Goal: Information Seeking & Learning: Learn about a topic

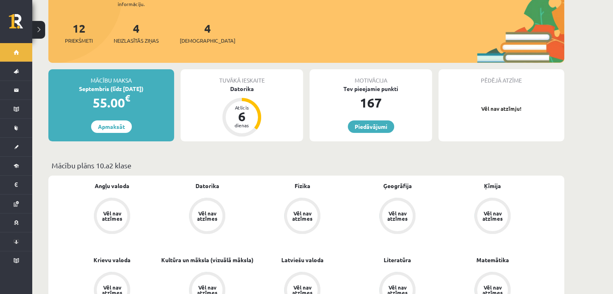
scroll to position [98, 0]
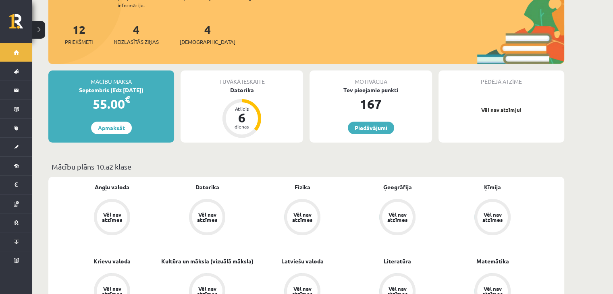
click at [399, 216] on div "Vēl nav atzīmes" at bounding box center [397, 217] width 31 height 31
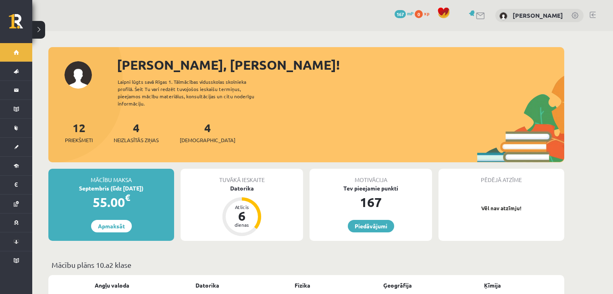
scroll to position [98, 0]
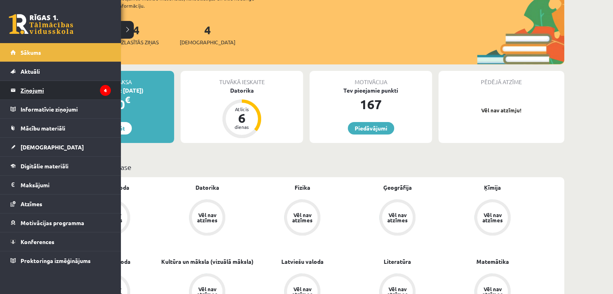
click at [80, 99] on legend "Ziņojumi 4" at bounding box center [66, 90] width 90 height 19
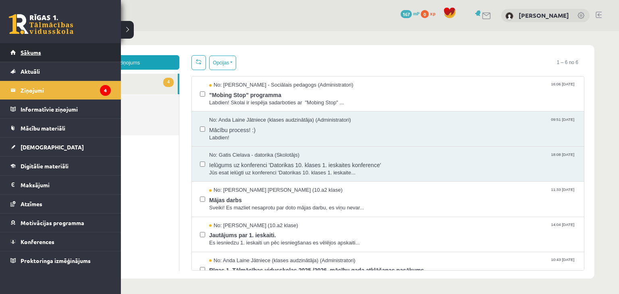
click at [16, 49] on link "Sākums" at bounding box center [60, 52] width 100 height 19
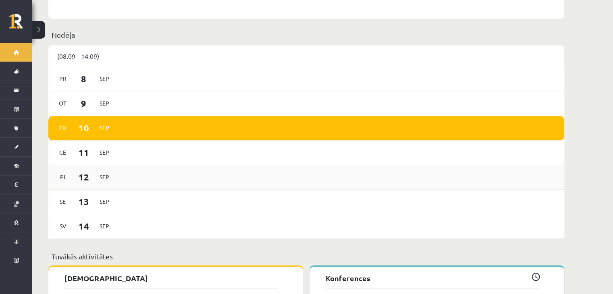
scroll to position [490, 0]
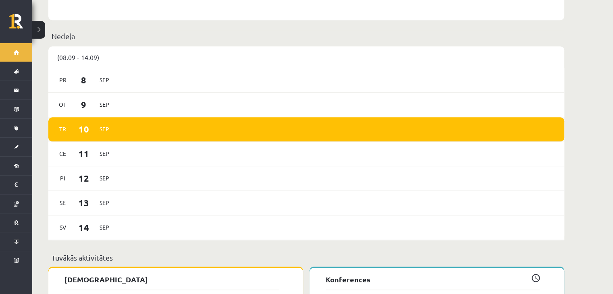
click at [194, 123] on div "Tr 10 Sep" at bounding box center [306, 129] width 516 height 25
drag, startPoint x: 52, startPoint y: 33, endPoint x: 41, endPoint y: 31, distance: 11.4
click at [41, 31] on button at bounding box center [38, 30] width 13 height 18
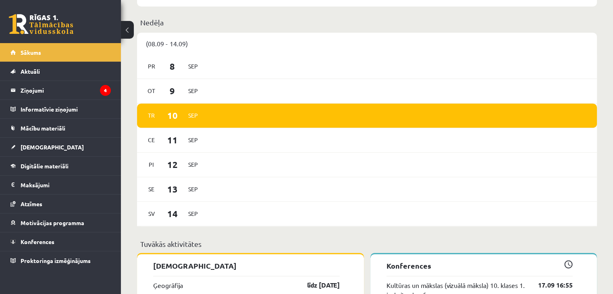
click at [129, 30] on button at bounding box center [127, 30] width 13 height 18
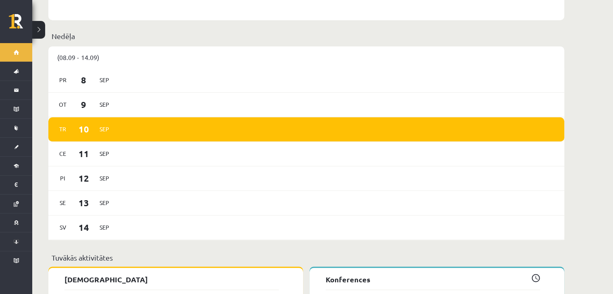
click at [181, 38] on div "Nedēļa" at bounding box center [306, 39] width 516 height 16
click at [185, 68] on div "Pr 8 Sep" at bounding box center [306, 80] width 516 height 25
click at [171, 131] on div "Tr 10 Sep" at bounding box center [306, 129] width 516 height 25
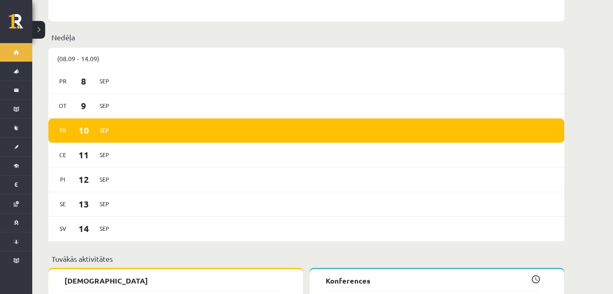
scroll to position [479, 0]
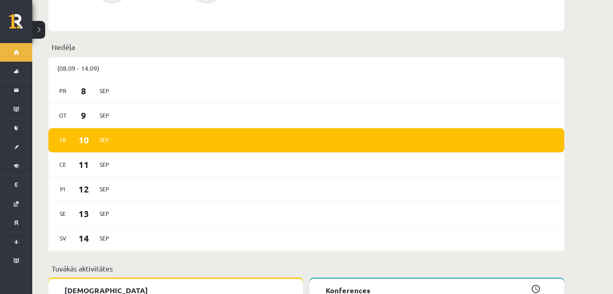
click at [171, 131] on div "Tr 10 Sep" at bounding box center [306, 140] width 516 height 25
drag, startPoint x: 171, startPoint y: 131, endPoint x: 124, endPoint y: 123, distance: 47.4
click at [124, 128] on div "Tr 10 Sep" at bounding box center [306, 140] width 516 height 25
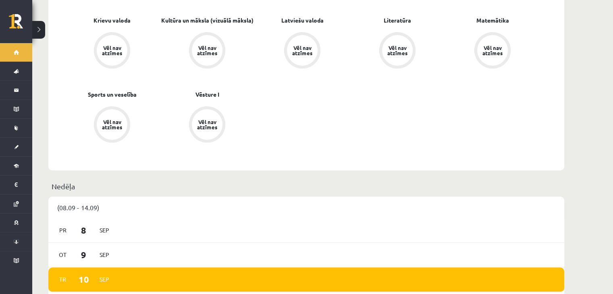
scroll to position [338, 0]
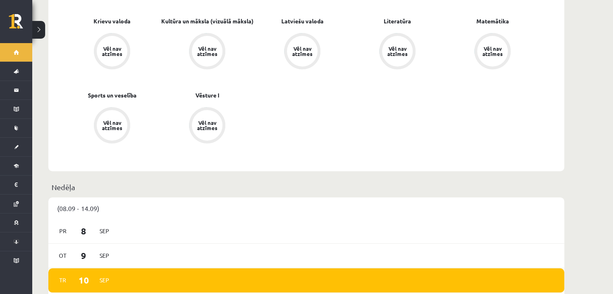
click at [60, 182] on p "Nedēļa" at bounding box center [306, 187] width 509 height 11
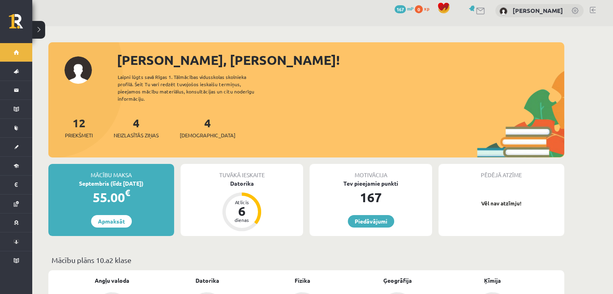
scroll to position [0, 0]
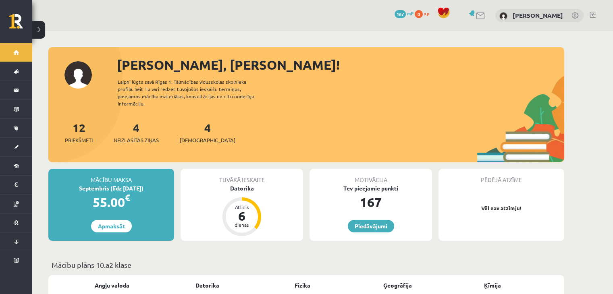
click at [279, 172] on div "Tuvākā ieskaite" at bounding box center [241, 176] width 122 height 15
click at [241, 210] on div "6" at bounding box center [242, 216] width 24 height 13
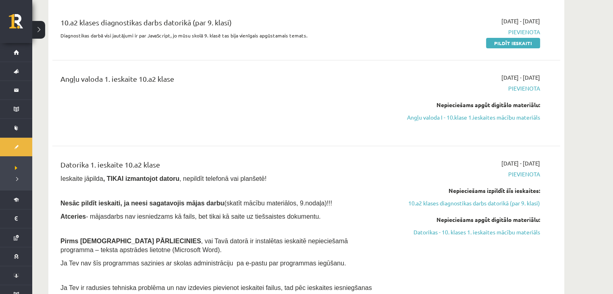
scroll to position [99, 0]
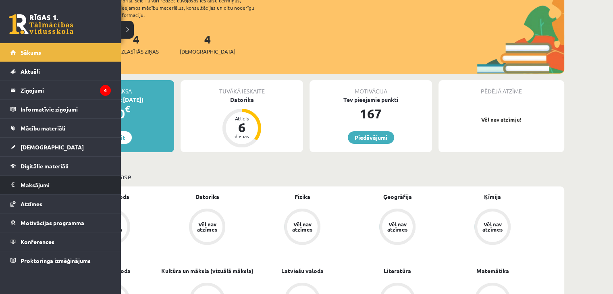
scroll to position [89, 0]
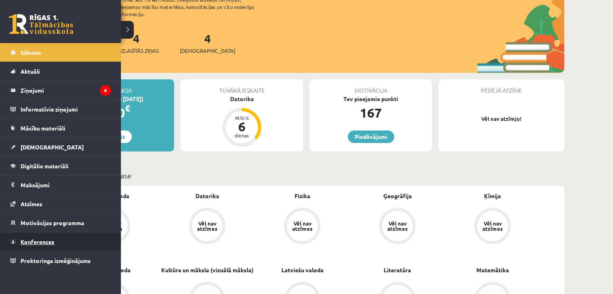
click at [50, 242] on span "Konferences" at bounding box center [38, 241] width 34 height 7
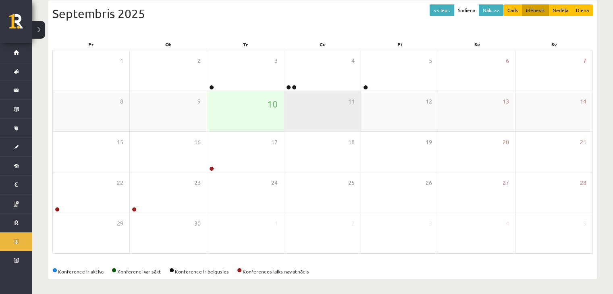
click at [294, 112] on div "11" at bounding box center [322, 111] width 77 height 40
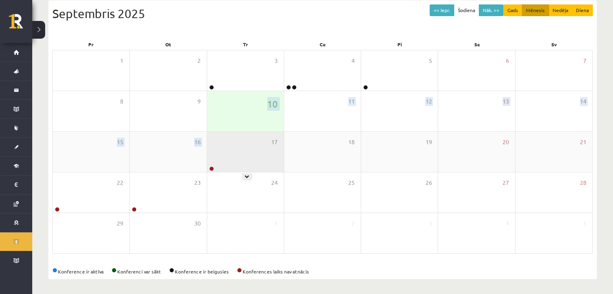
drag, startPoint x: 251, startPoint y: 113, endPoint x: 240, endPoint y: 154, distance: 42.5
click at [240, 154] on div "1 2 3 4 5 6 7 8 9 10 11 12 13 14 15 16 17 18 19 20 21 22 23 24 25 26 27 28 29 3…" at bounding box center [322, 152] width 540 height 204
click at [240, 154] on div "17" at bounding box center [245, 152] width 77 height 40
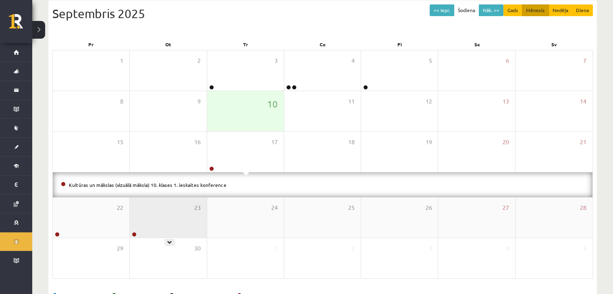
click at [177, 208] on div "23" at bounding box center [168, 217] width 77 height 40
